Goal: Obtain resource: Download file/media

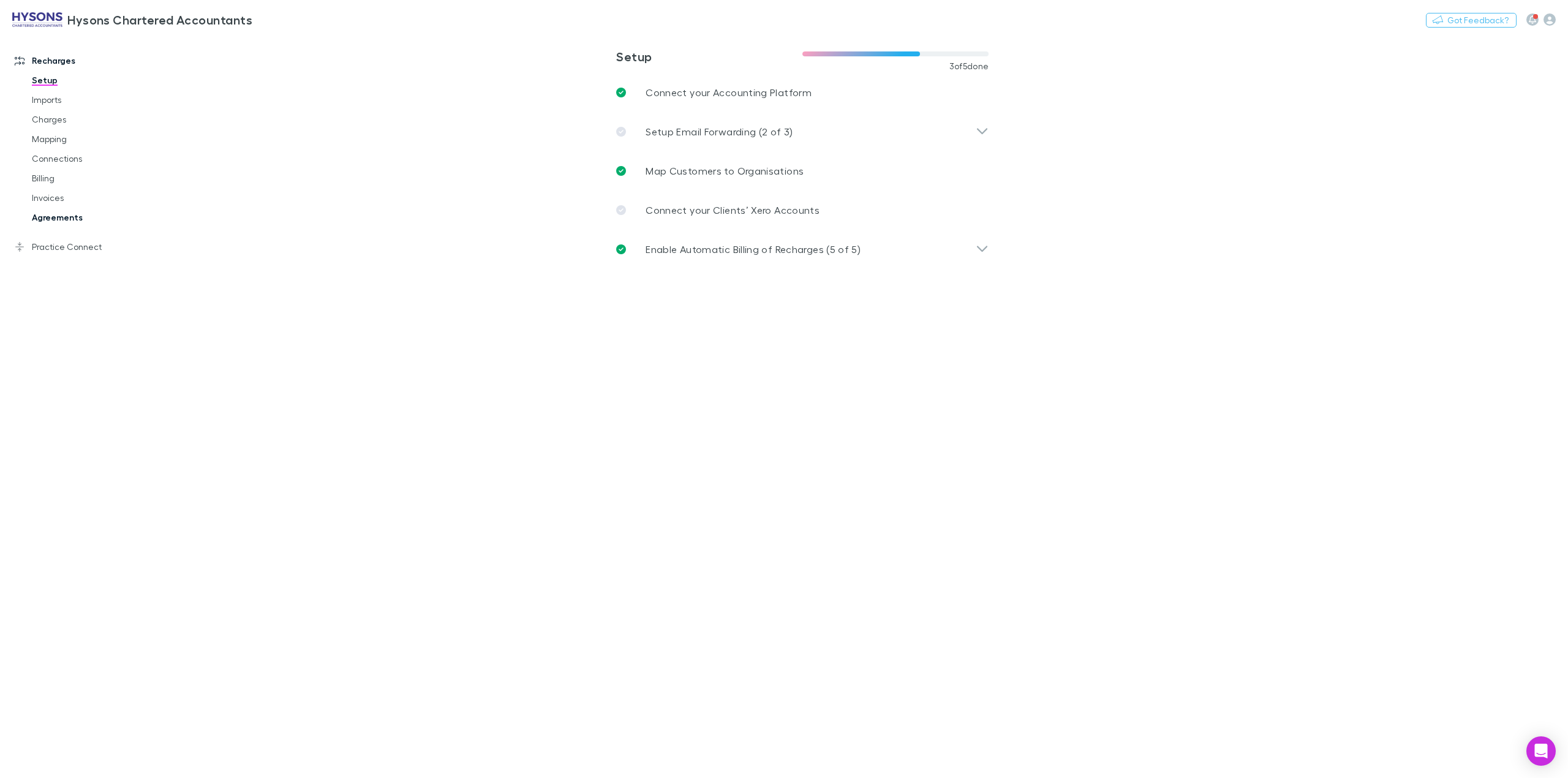
click at [56, 215] on link "Agreements" at bounding box center [97, 217] width 155 height 20
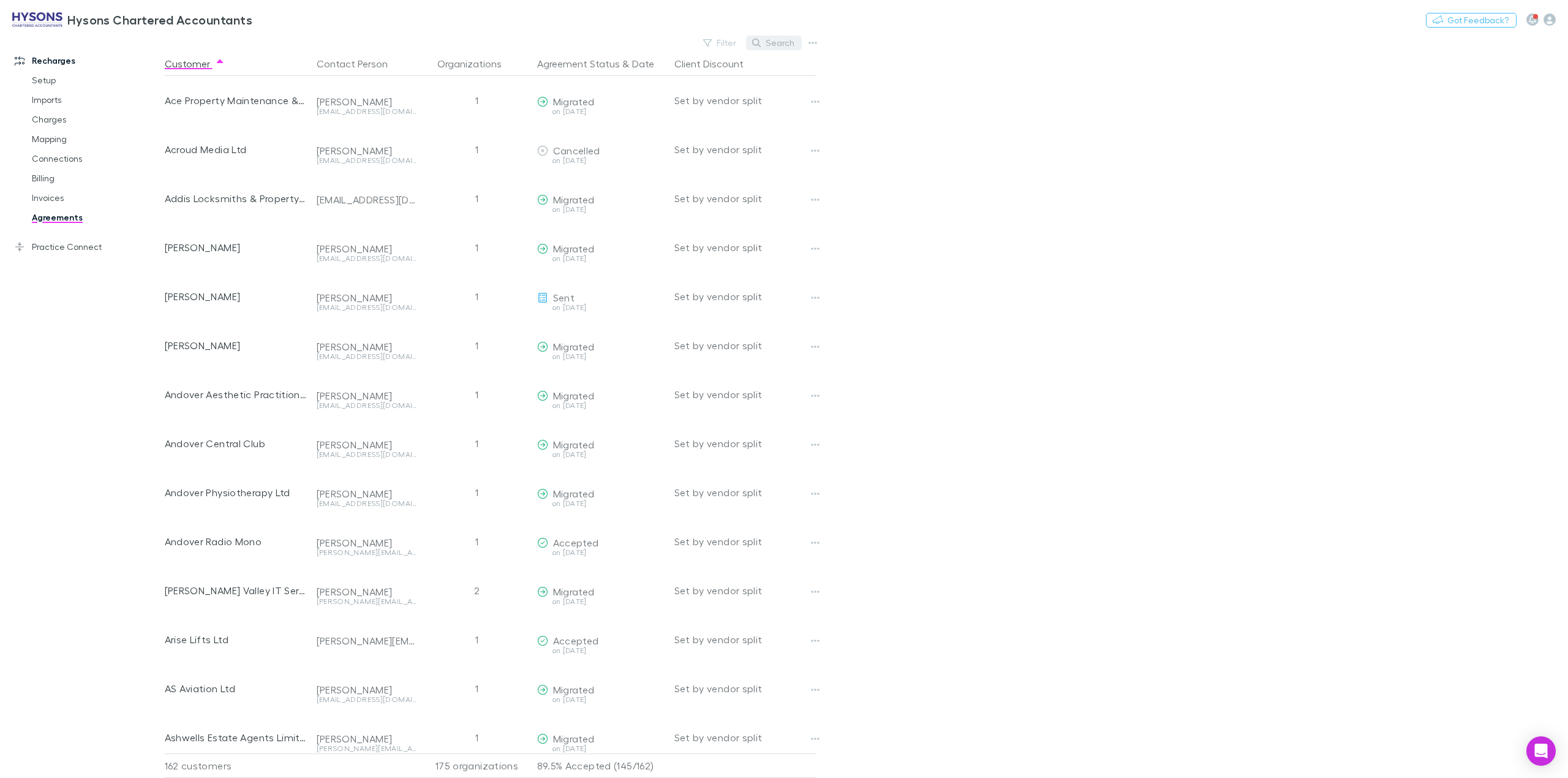
click at [769, 45] on button "Search" at bounding box center [774, 43] width 56 height 15
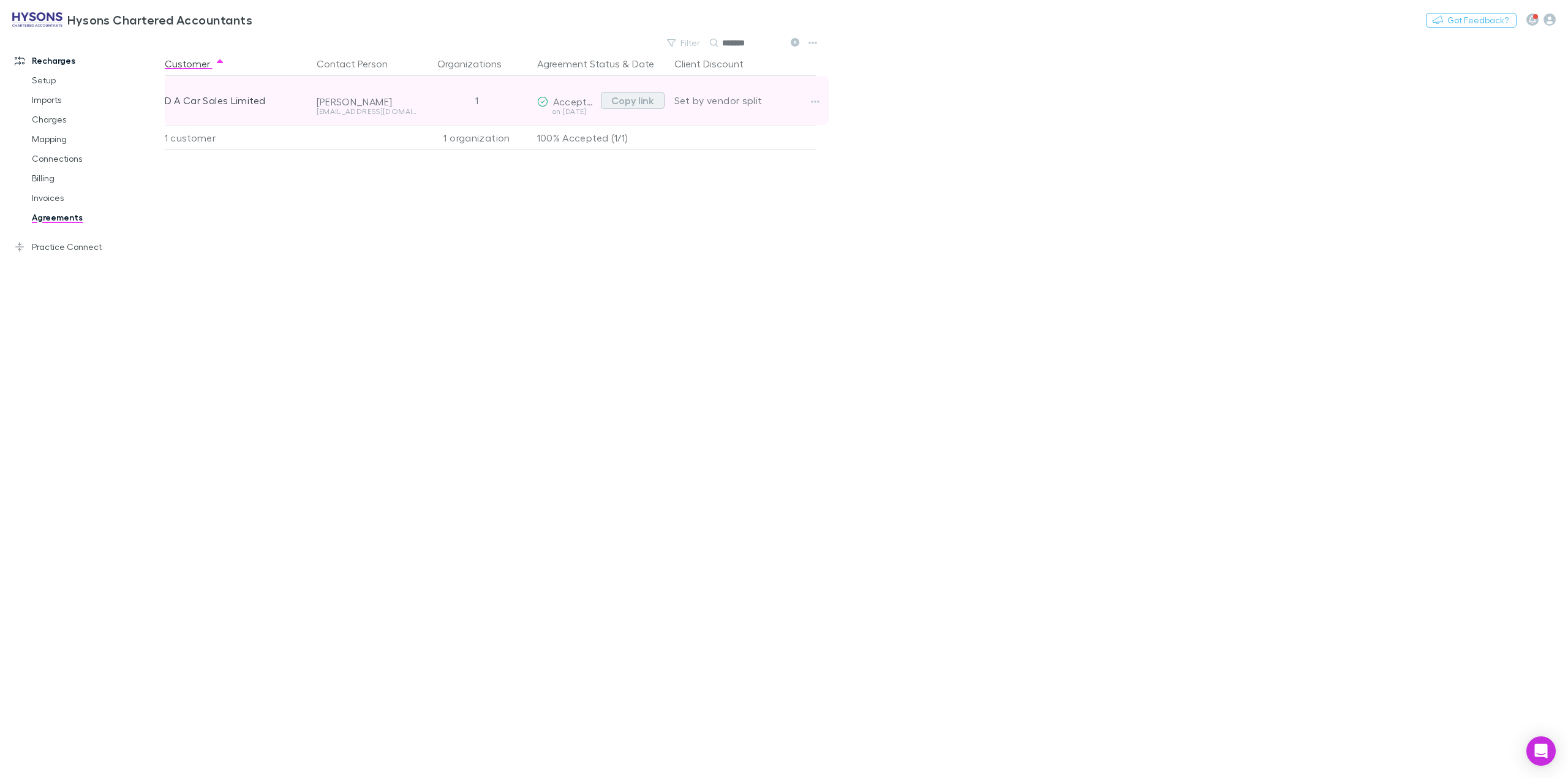
type input "*******"
click at [616, 101] on button "Copy link" at bounding box center [632, 101] width 63 height 17
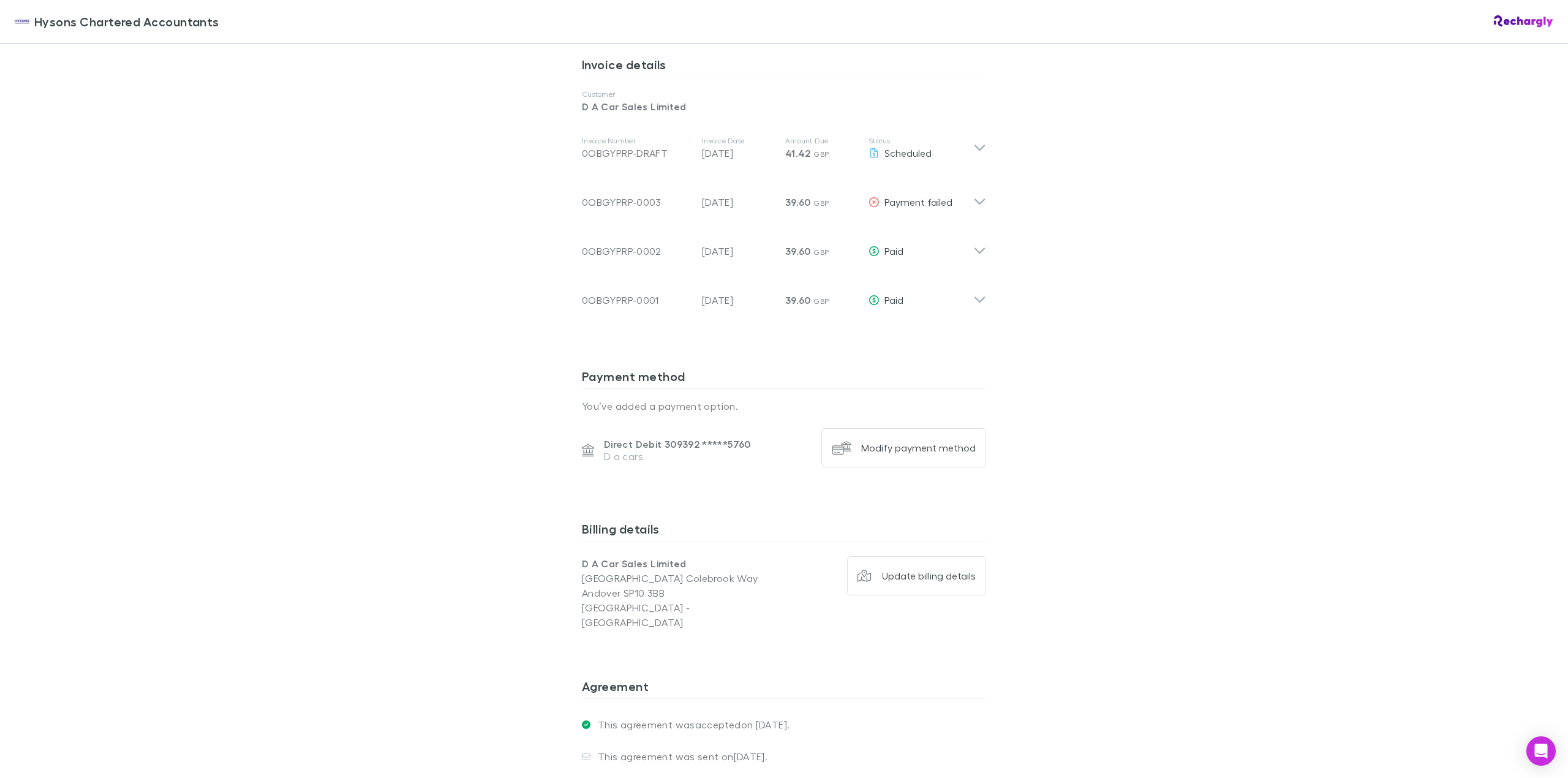
scroll to position [544, 0]
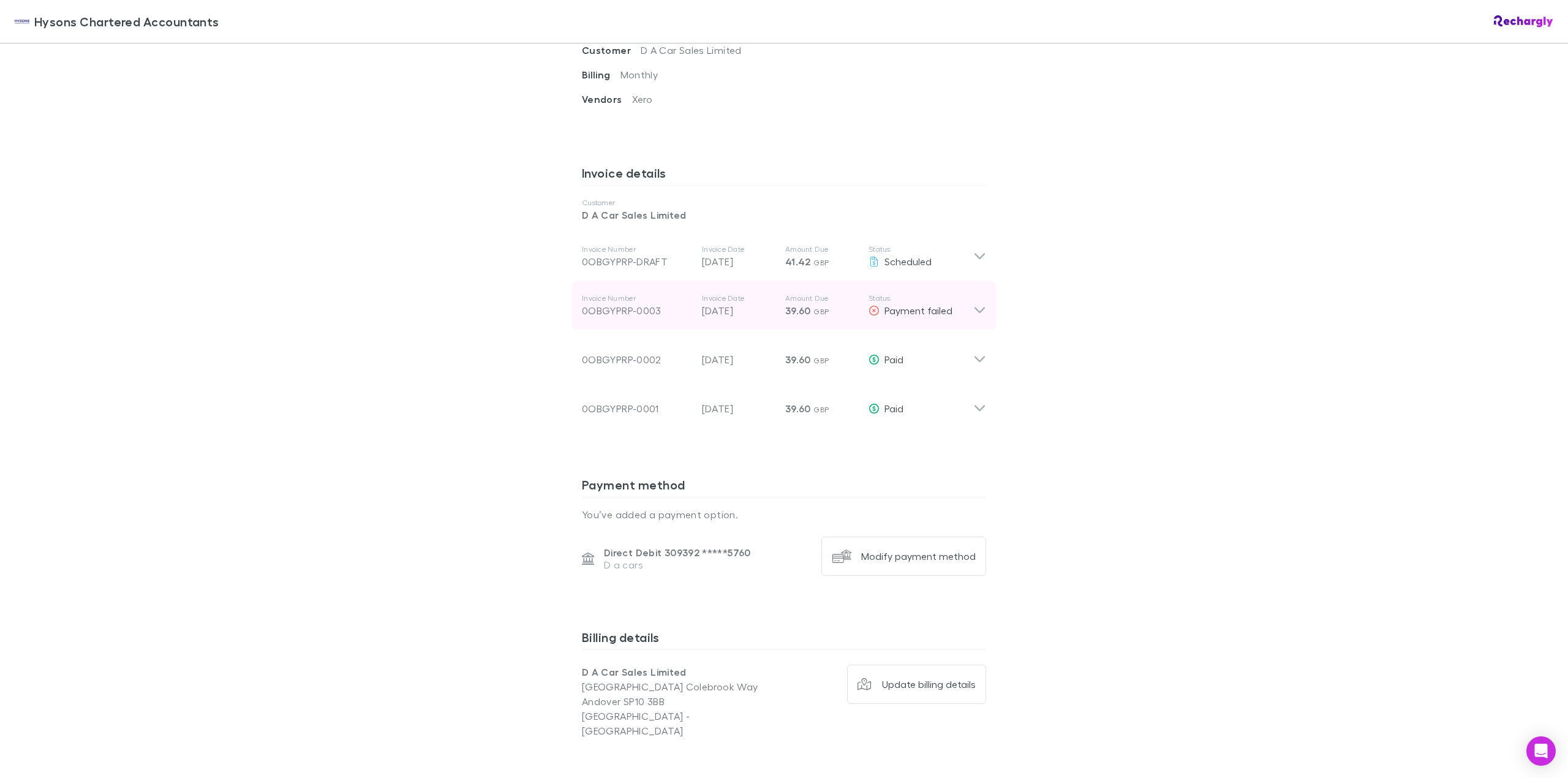
click at [978, 315] on icon at bounding box center [979, 306] width 13 height 24
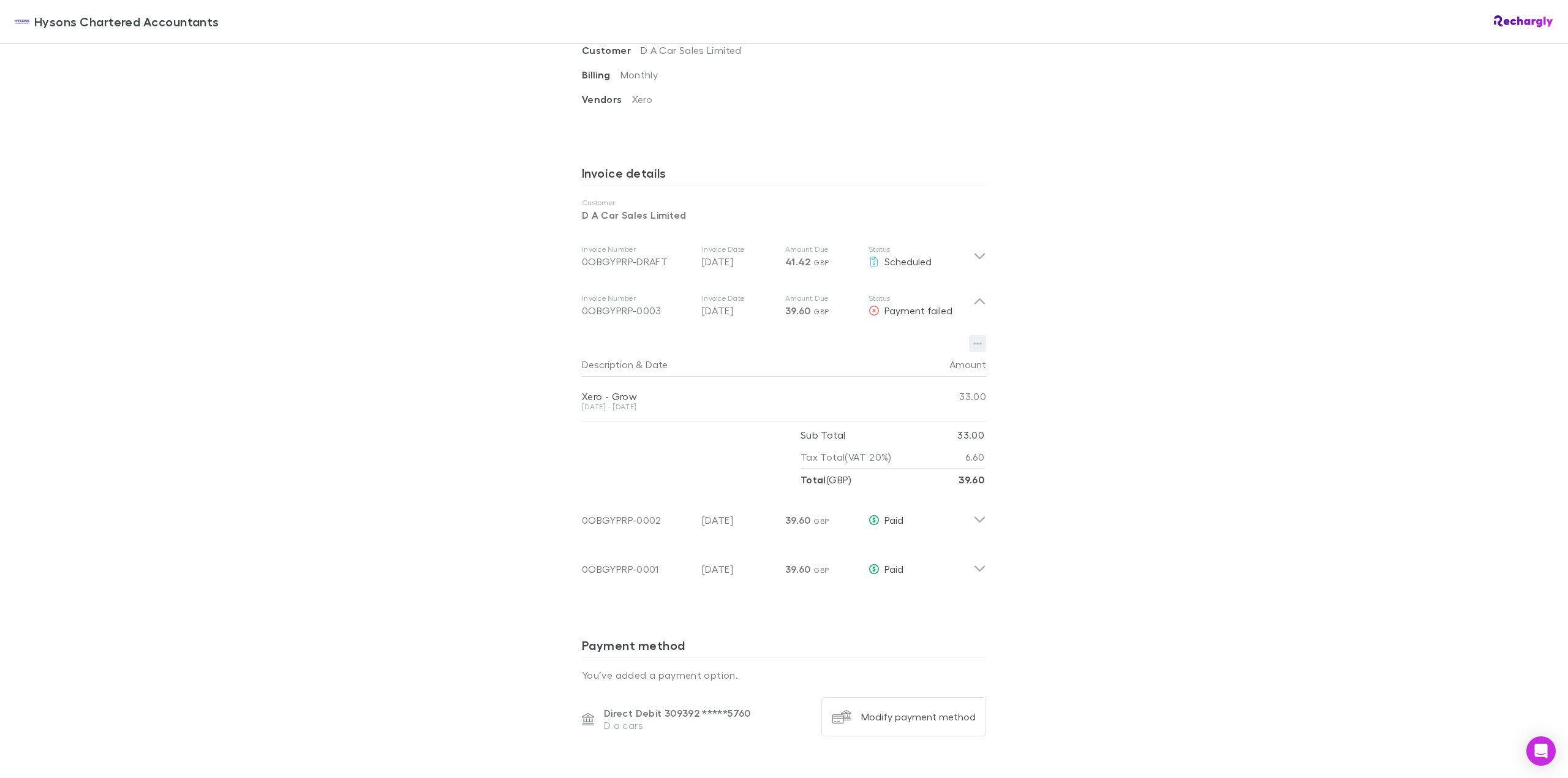
click at [973, 348] on icon "button" at bounding box center [978, 343] width 9 height 10
click at [865, 371] on p "Download PDF" at bounding box center [895, 369] width 148 height 15
click at [974, 304] on icon at bounding box center [979, 306] width 13 height 24
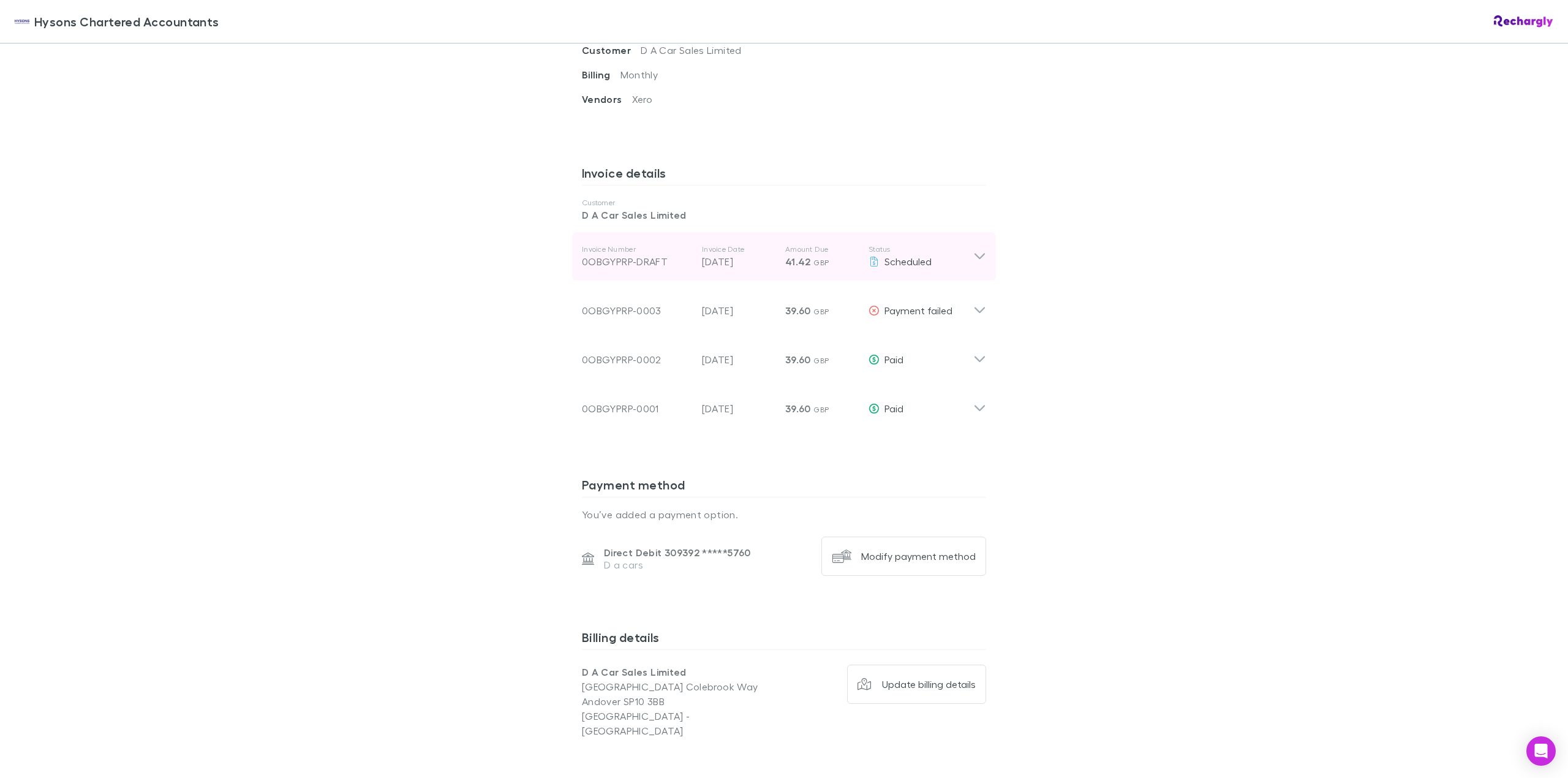
click at [975, 259] on icon at bounding box center [980, 256] width 10 height 6
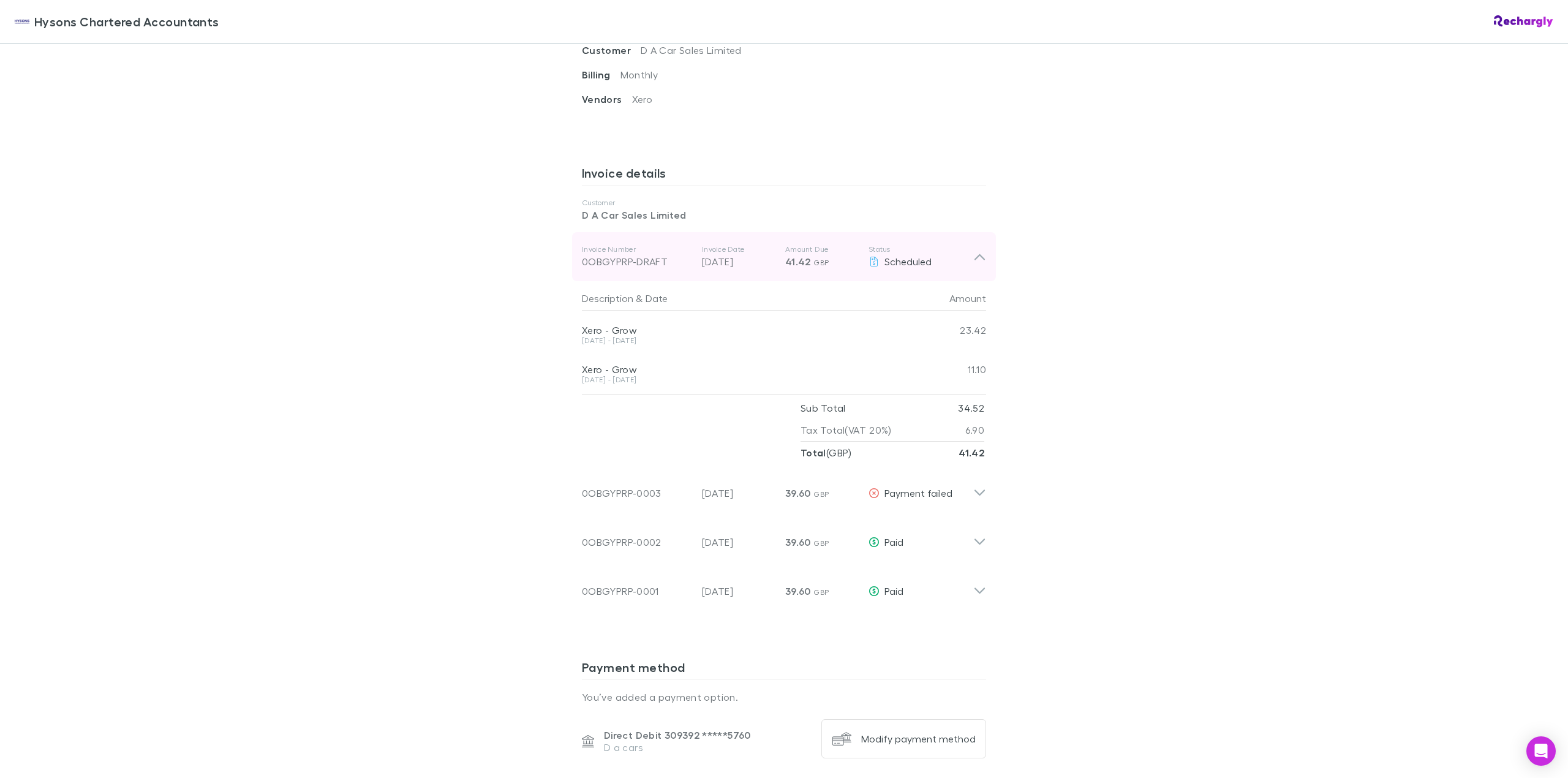
click at [973, 255] on icon at bounding box center [979, 256] width 13 height 15
